Goal: Task Accomplishment & Management: Manage account settings

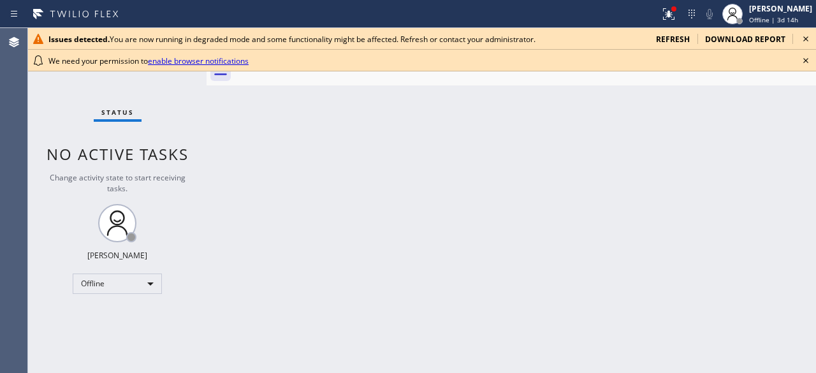
click at [677, 33] on div "Issues detected. You are now running in degraded mode and some functionality mi…" at bounding box center [422, 39] width 788 height 22
click at [677, 36] on span "refresh" at bounding box center [673, 39] width 34 height 11
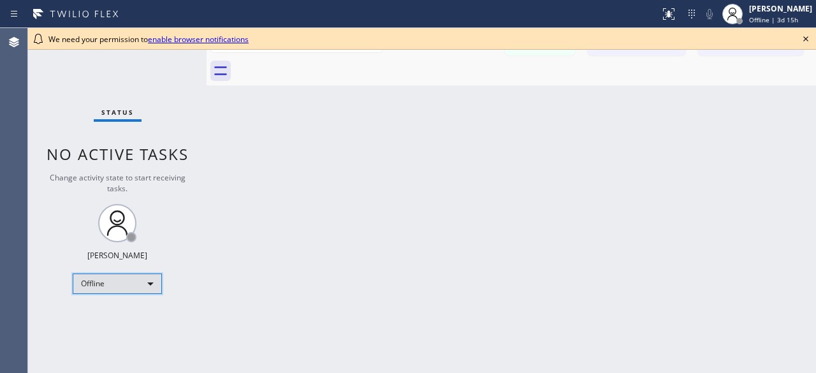
click at [149, 281] on div "Offline" at bounding box center [117, 284] width 89 height 20
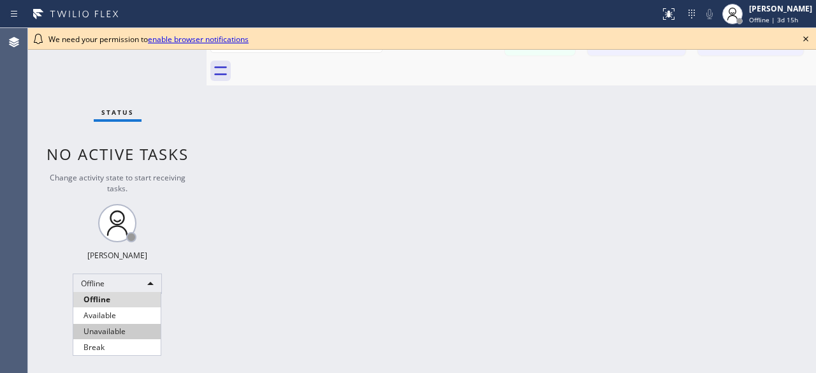
click at [108, 330] on li "Unavailable" at bounding box center [116, 331] width 87 height 15
